Goal: Find specific page/section: Find specific page/section

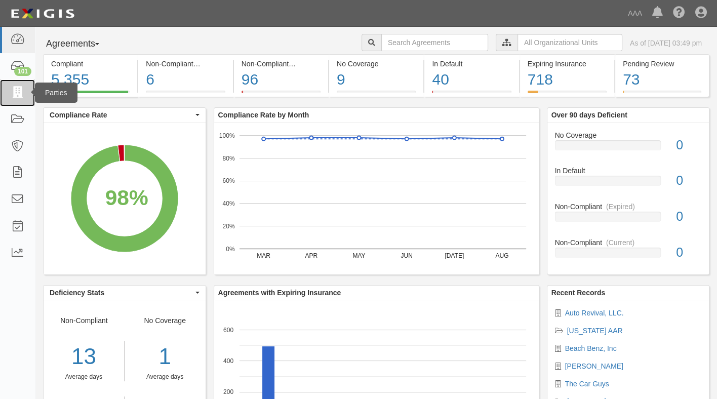
click at [19, 92] on icon at bounding box center [17, 93] width 14 height 12
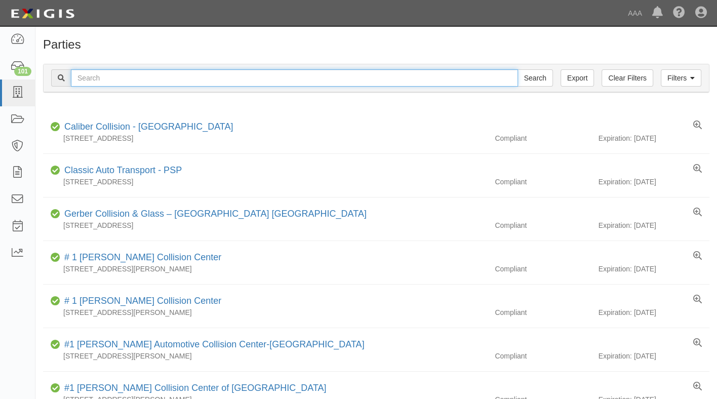
click at [133, 82] on input "text" at bounding box center [294, 77] width 447 height 17
type input "[PERSON_NAME]"
click at [518, 69] on input "Search" at bounding box center [535, 77] width 35 height 17
